Goal: Book appointment/travel/reservation

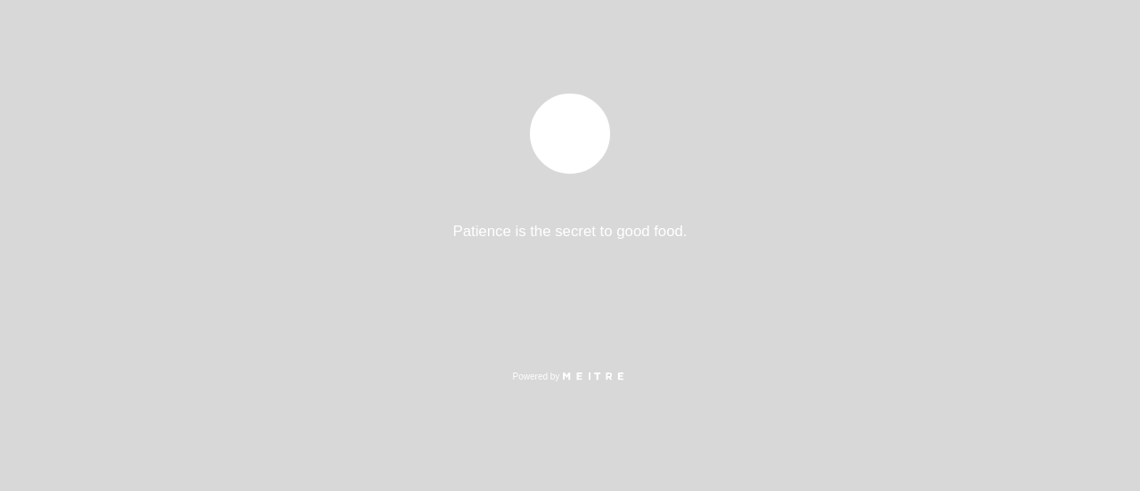
select select "es"
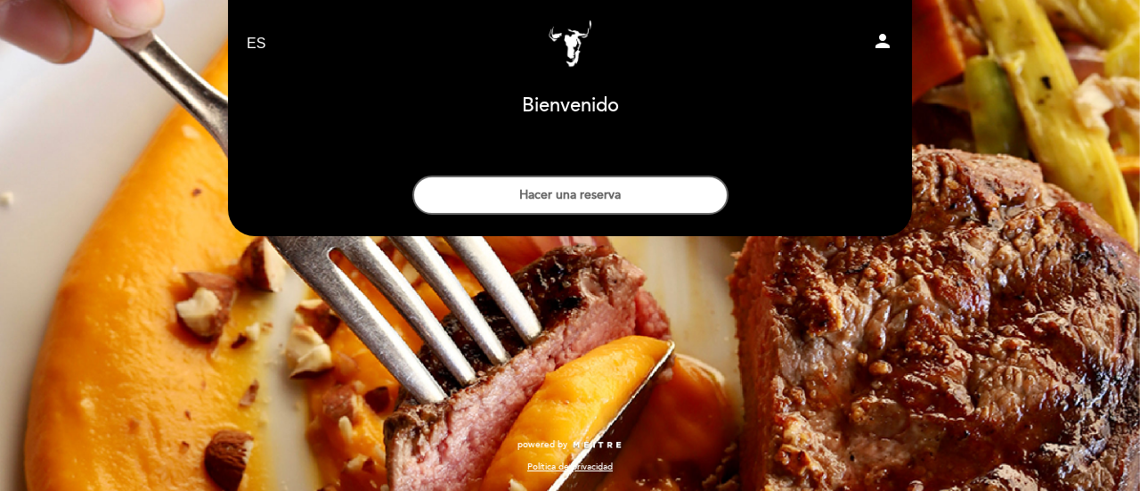
click at [548, 218] on div "Hacer una reserva" at bounding box center [570, 191] width 686 height 66
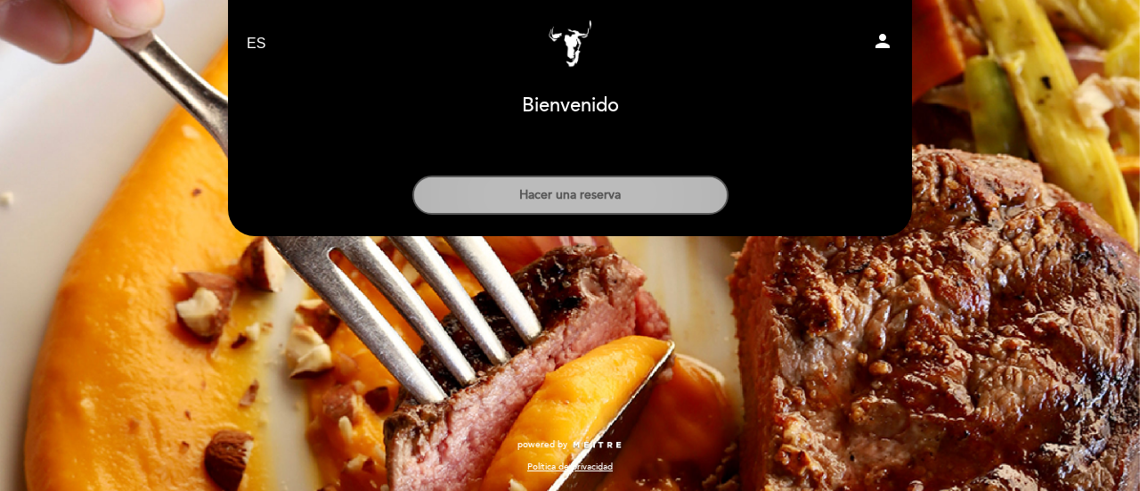
click at [545, 202] on button "Hacer una reserva" at bounding box center [570, 194] width 316 height 39
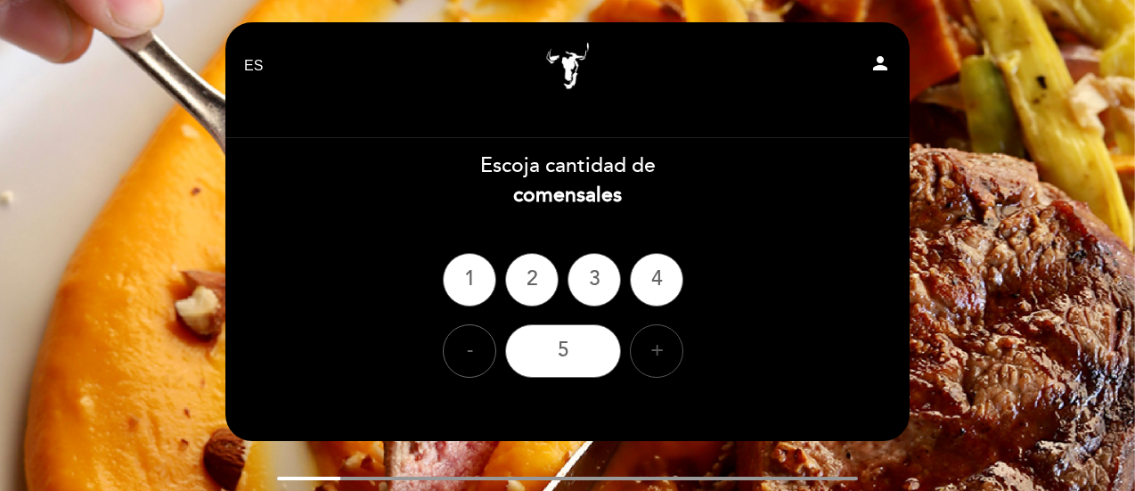
click at [646, 350] on div "+" at bounding box center [656, 350] width 53 height 53
click at [588, 349] on div "9" at bounding box center [563, 350] width 116 height 53
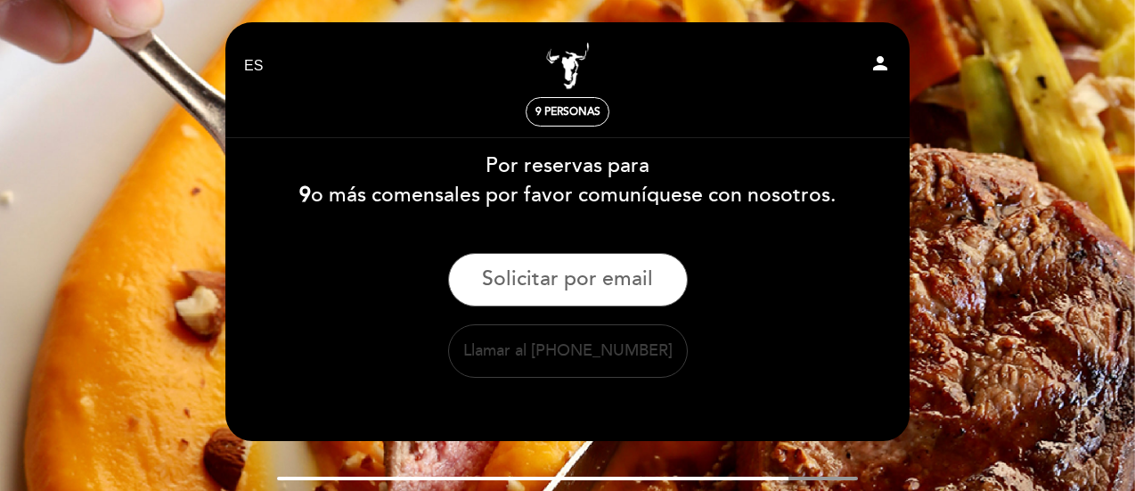
drag, startPoint x: 526, startPoint y: 363, endPoint x: 250, endPoint y: 6, distance: 450.2
click at [253, 15] on div "EN ES PT [GEOGRAPHIC_DATA] - [GEOGRAPHIC_DATA][PERSON_NAME] person 9 personas […" at bounding box center [567, 293] width 711 height 586
